Goal: Transaction & Acquisition: Purchase product/service

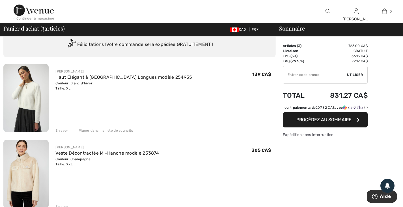
scroll to position [22, 0]
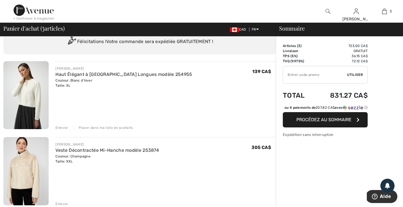
click at [65, 127] on div "Enlever" at bounding box center [61, 127] width 13 height 5
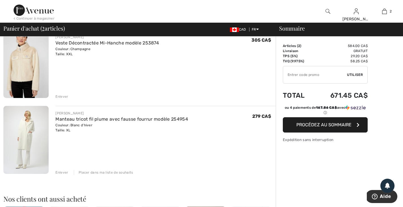
scroll to position [55, 0]
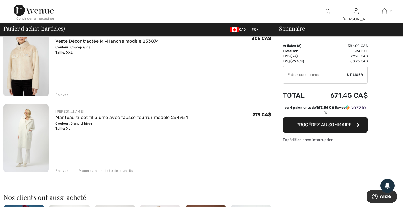
click at [63, 170] on div "Enlever" at bounding box center [61, 170] width 13 height 5
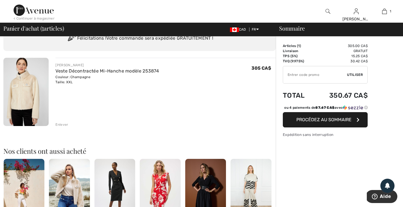
scroll to position [26, 0]
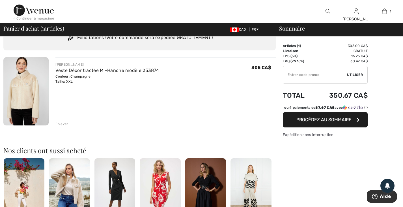
click at [290, 124] on button "Procédez au sommaire" at bounding box center [325, 119] width 85 height 15
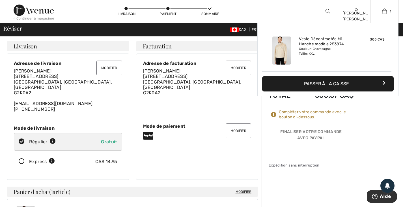
click at [373, 82] on button "Passer à la caisse" at bounding box center [328, 83] width 132 height 15
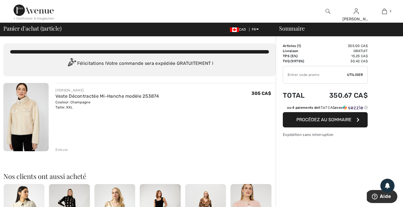
click at [303, 120] on span "Procédez au sommaire" at bounding box center [323, 119] width 55 height 5
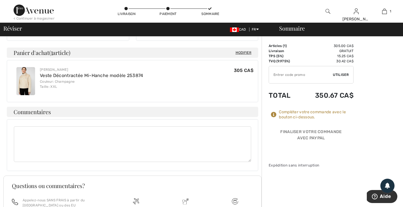
scroll to position [139, 0]
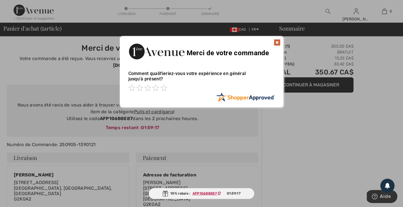
click at [278, 43] on img at bounding box center [277, 42] width 7 height 7
